Goal: Transaction & Acquisition: Purchase product/service

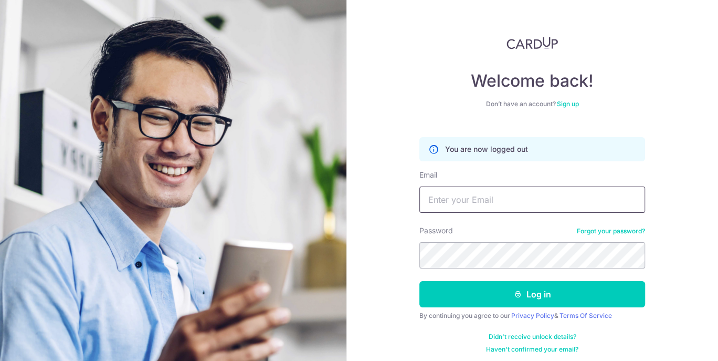
click at [453, 199] on input "Email" at bounding box center [533, 199] width 226 height 26
type input "jessc9860@"
click at [420, 281] on button "Log in" at bounding box center [533, 294] width 226 height 26
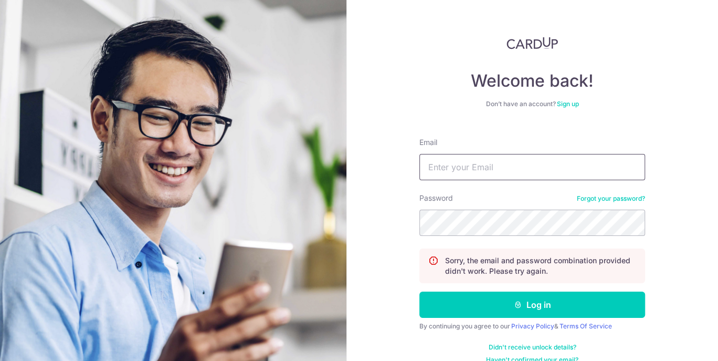
drag, startPoint x: 0, startPoint y: 0, endPoint x: 418, endPoint y: 156, distance: 446.2
click at [420, 156] on input "Email" at bounding box center [533, 167] width 226 height 26
type input "jessc9860@gmail.com"
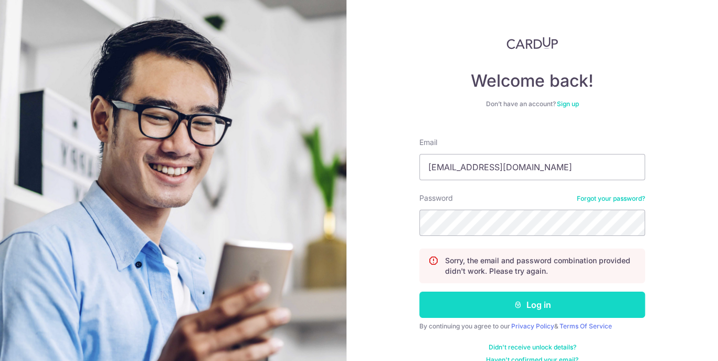
click at [566, 305] on button "Log in" at bounding box center [533, 304] width 226 height 26
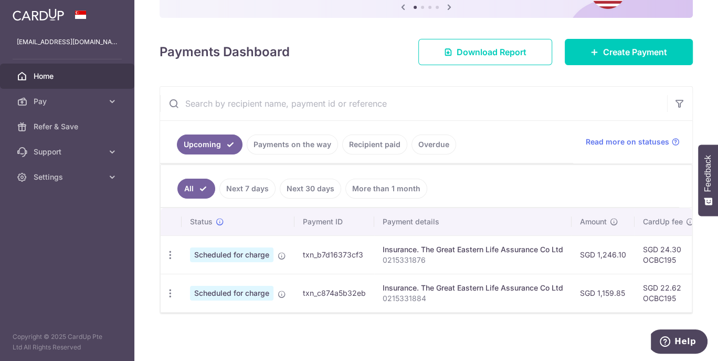
scroll to position [116, 0]
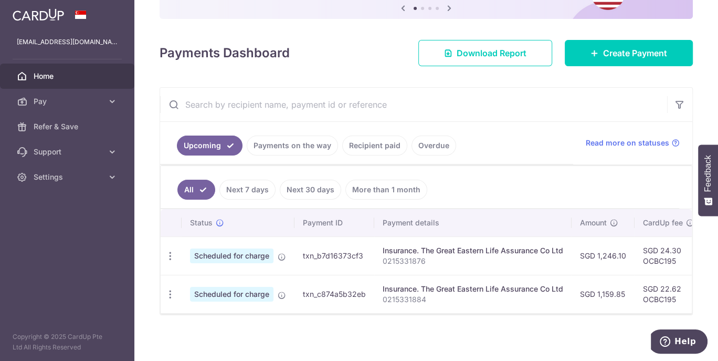
click at [290, 145] on link "Payments on the way" at bounding box center [292, 145] width 91 height 20
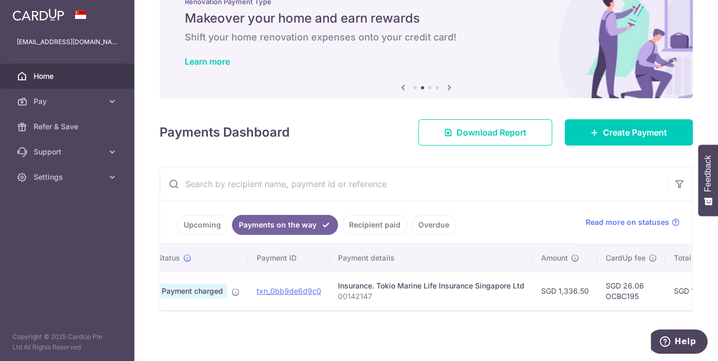
scroll to position [0, 15]
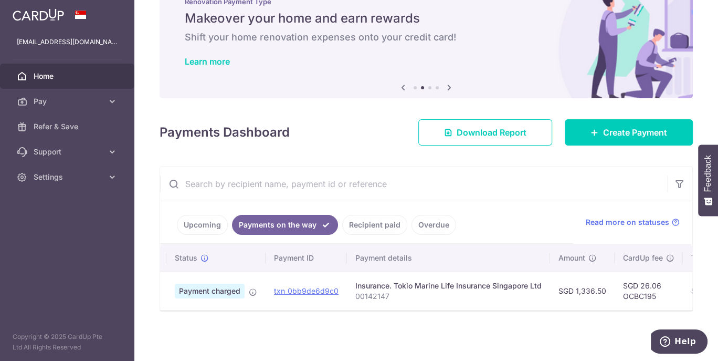
click at [375, 221] on link "Recipient paid" at bounding box center [374, 225] width 65 height 20
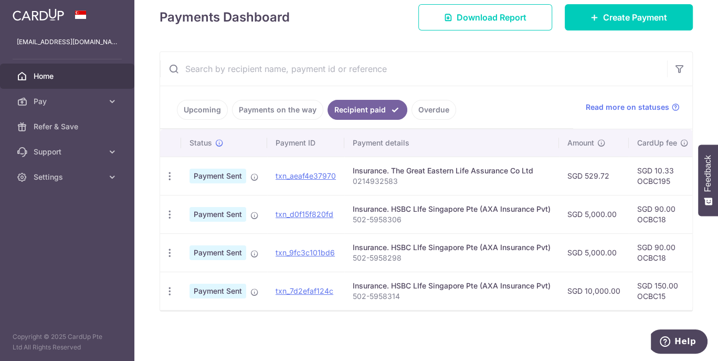
scroll to position [0, 0]
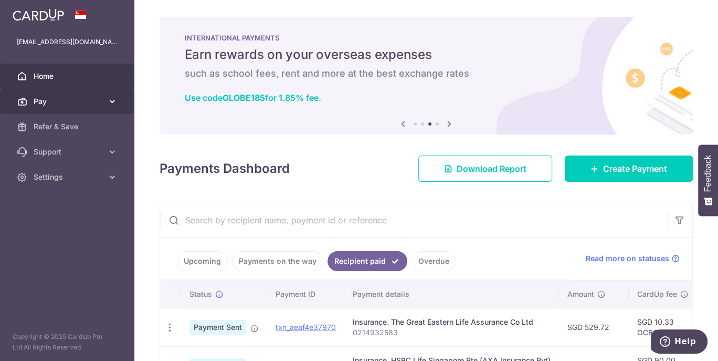
click at [44, 105] on span "Pay" at bounding box center [68, 101] width 69 height 11
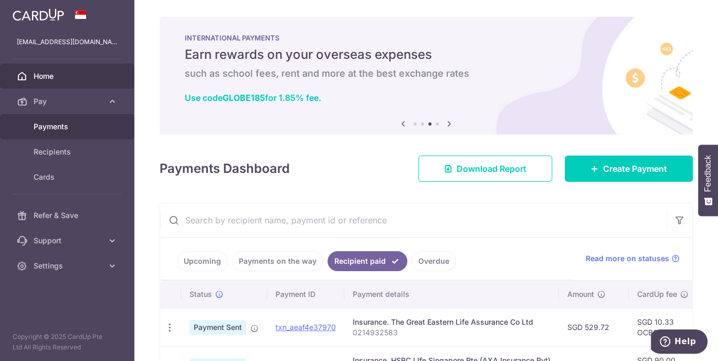
click at [51, 127] on span "Payments" at bounding box center [68, 126] width 69 height 11
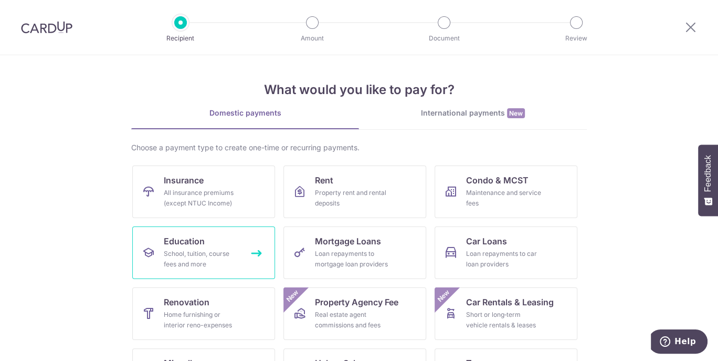
click at [186, 254] on div "School, tuition, course fees and more" at bounding box center [202, 258] width 76 height 21
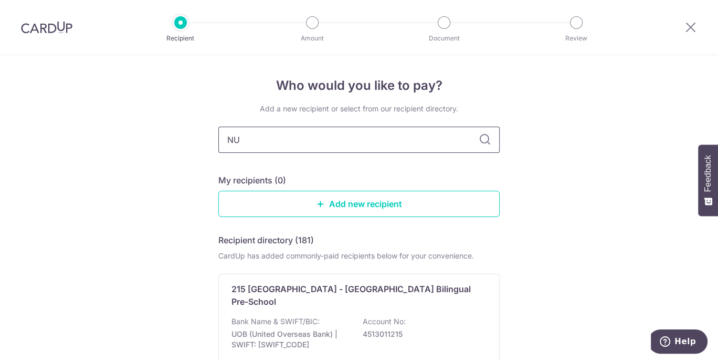
type input "NUS"
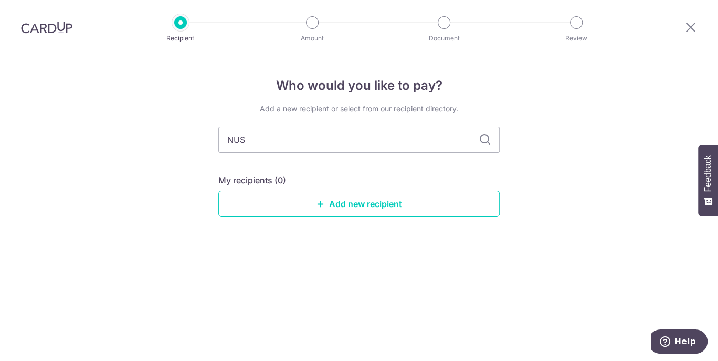
click at [275, 187] on div "My recipients (0) Add new recipient" at bounding box center [358, 195] width 281 height 43
click at [263, 136] on input "NUS" at bounding box center [358, 140] width 281 height 26
type input "National uni"
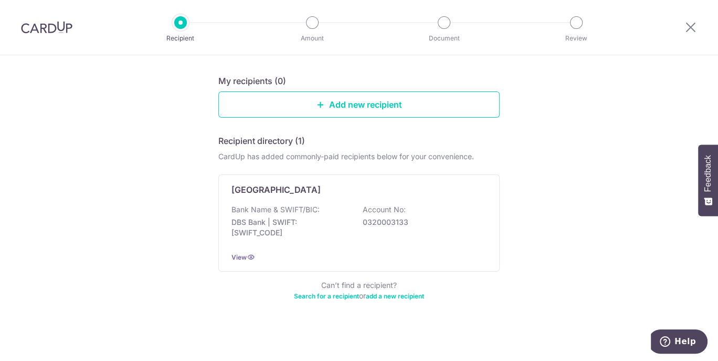
scroll to position [77, 0]
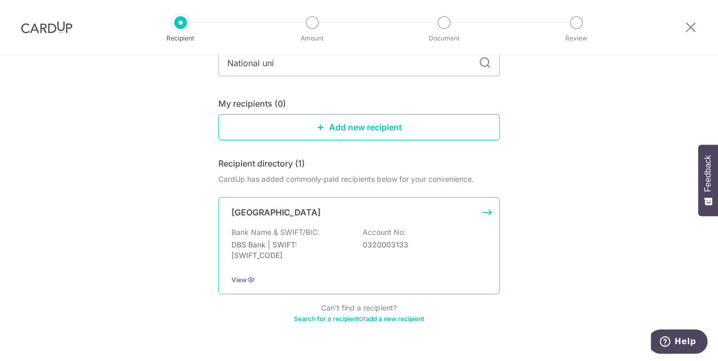
click at [274, 240] on p "DBS Bank | SWIFT: [SWIFT_CODE]" at bounding box center [291, 249] width 118 height 21
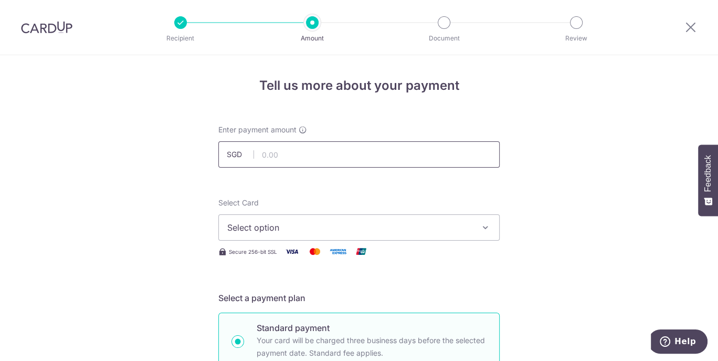
click at [269, 154] on input "text" at bounding box center [358, 154] width 281 height 26
type input "5,000.00"
click at [693, 27] on icon at bounding box center [691, 26] width 13 height 13
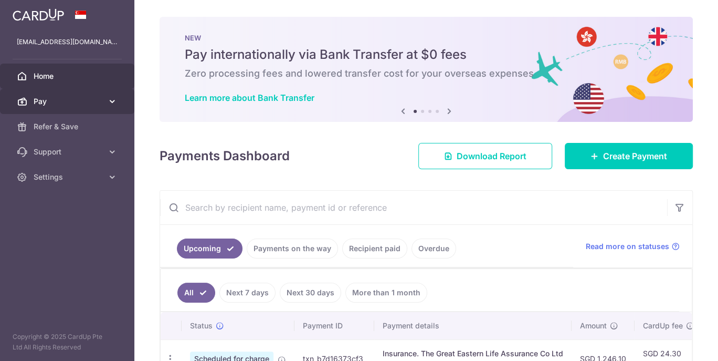
click at [48, 99] on span "Pay" at bounding box center [68, 101] width 69 height 11
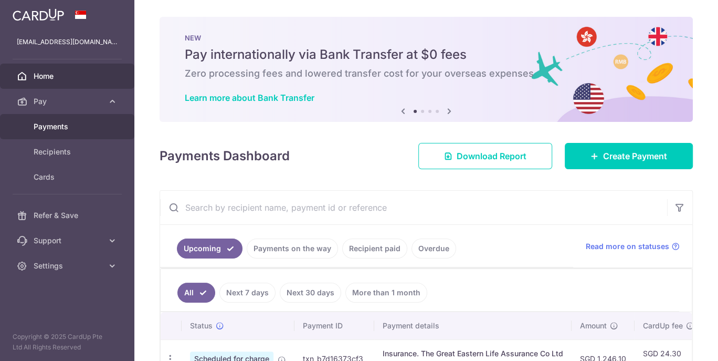
click at [68, 123] on span "Payments" at bounding box center [68, 126] width 69 height 11
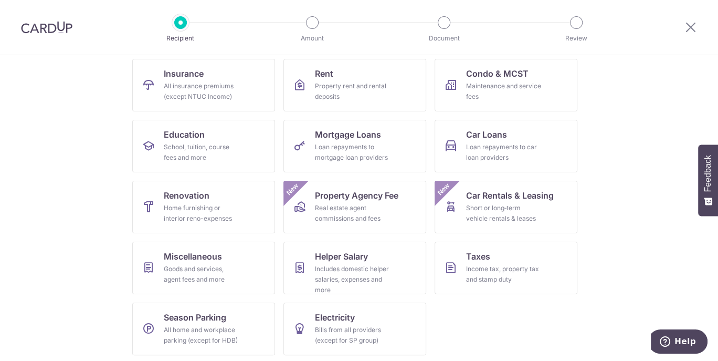
scroll to position [108, 0]
click at [201, 268] on div "Goods and services, agent fees and more" at bounding box center [202, 273] width 76 height 21
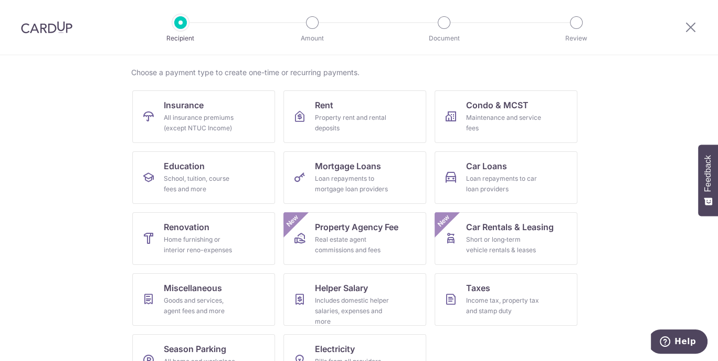
scroll to position [108, 0]
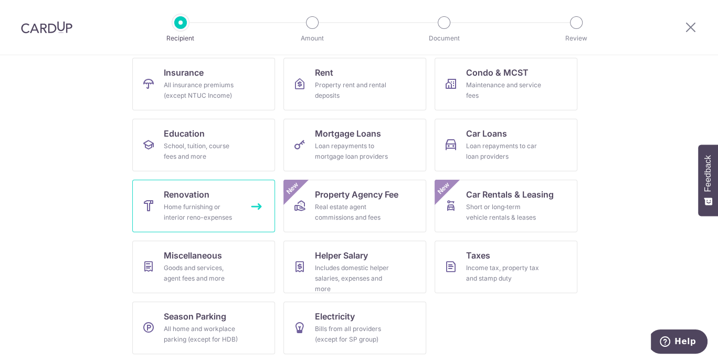
click at [183, 214] on div "Home furnishing or interior reno-expenses" at bounding box center [202, 212] width 76 height 21
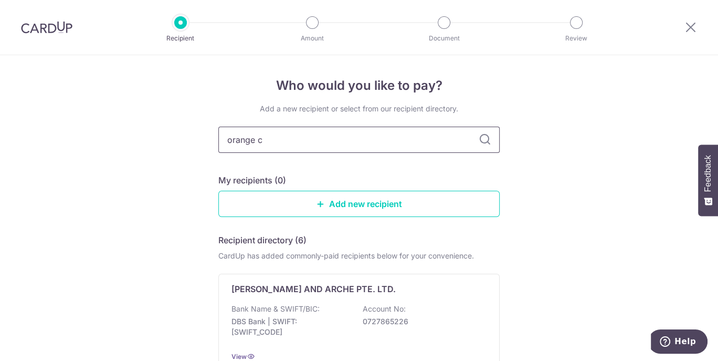
type input "orange cu"
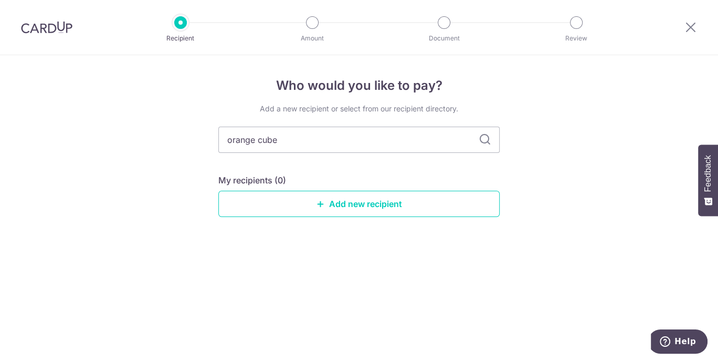
type input "orange cube"
type input "orange"
click at [688, 30] on icon at bounding box center [691, 26] width 13 height 13
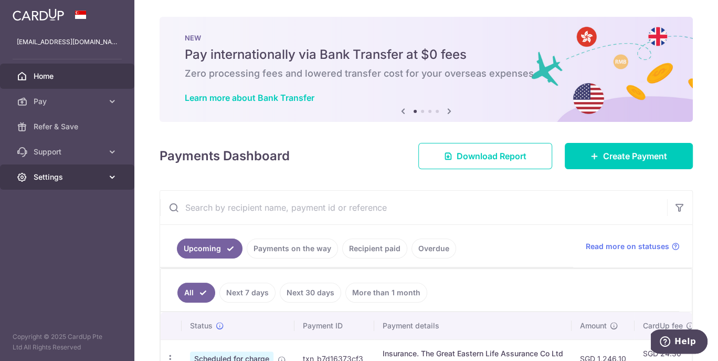
click at [47, 170] on link "Settings" at bounding box center [67, 176] width 134 height 25
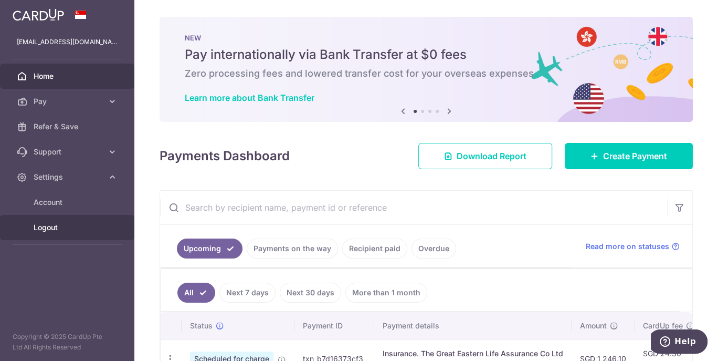
click at [47, 228] on span "Logout" at bounding box center [68, 227] width 69 height 11
